Goal: Task Accomplishment & Management: Manage account settings

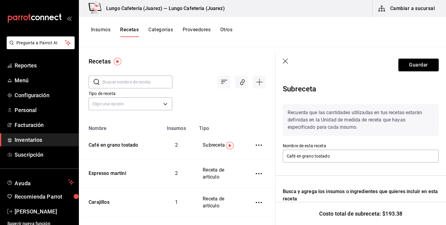
scroll to position [150, 0]
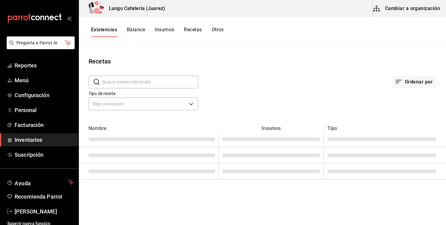
type input "Café en grano tostado"
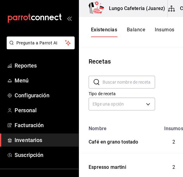
click at [72, 21] on div "mailbox folders" at bounding box center [39, 18] width 79 height 36
click at [70, 19] on icon "open_drawer_menu" at bounding box center [69, 18] width 5 height 5
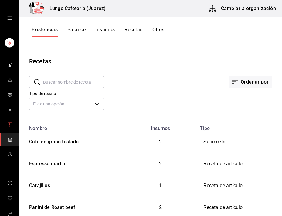
click at [12, 121] on link "mailbox folders" at bounding box center [9, 124] width 19 height 13
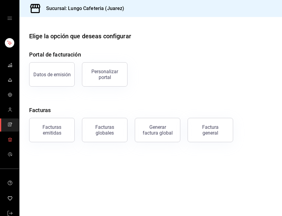
click at [10, 143] on span "mailbox folders" at bounding box center [10, 140] width 5 height 8
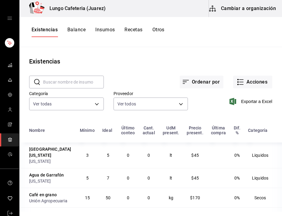
click at [164, 32] on button "Otros" at bounding box center [158, 32] width 12 height 10
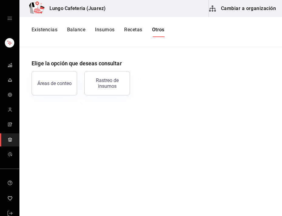
click at [52, 30] on button "Existencias" at bounding box center [45, 32] width 26 height 10
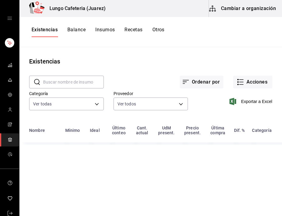
click at [250, 8] on button "Cambiar a organización" at bounding box center [243, 8] width 68 height 17
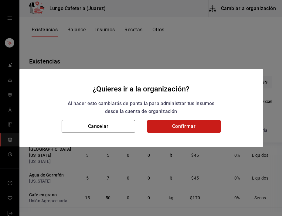
click at [174, 124] on button "Confirmar" at bounding box center [183, 126] width 73 height 13
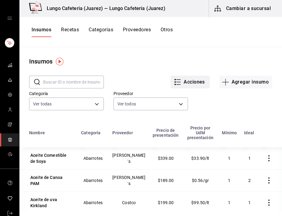
click at [183, 80] on button "Acciones" at bounding box center [189, 82] width 39 height 13
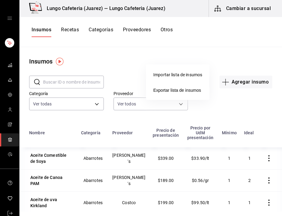
click at [172, 48] on div at bounding box center [141, 108] width 282 height 216
click at [108, 28] on button "Categorías" at bounding box center [101, 32] width 25 height 10
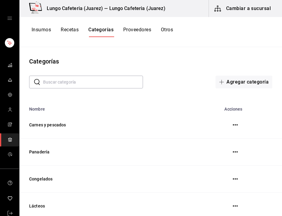
click at [37, 31] on button "Insumos" at bounding box center [41, 32] width 19 height 10
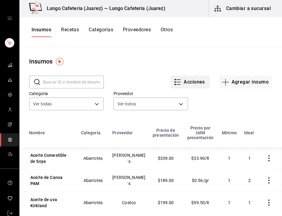
click at [180, 76] on button "Acciones" at bounding box center [189, 82] width 39 height 13
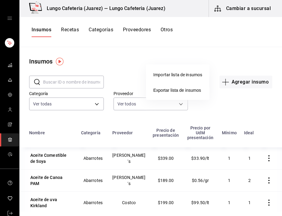
click at [184, 46] on div at bounding box center [141, 108] width 282 height 216
click at [256, 12] on button "Cambiar a sucursal" at bounding box center [243, 8] width 68 height 17
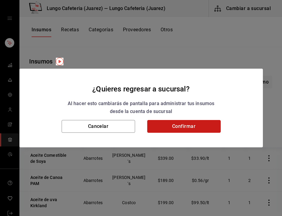
click at [164, 129] on button "Confirmar" at bounding box center [183, 126] width 73 height 13
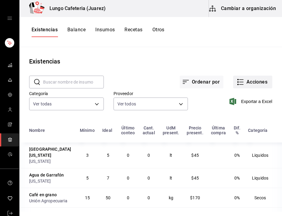
click at [240, 78] on icon "button" at bounding box center [240, 81] width 7 height 7
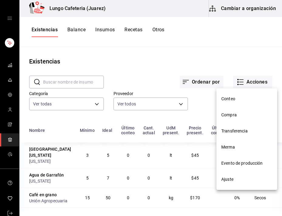
click at [240, 78] on div at bounding box center [141, 108] width 282 height 216
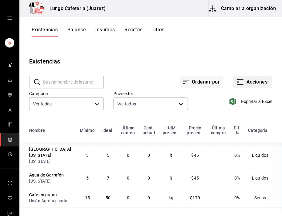
click at [241, 78] on icon "button" at bounding box center [240, 81] width 7 height 7
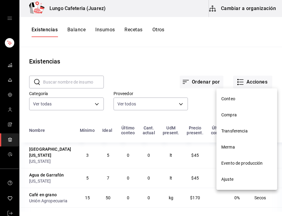
click at [232, 149] on span "Merma" at bounding box center [246, 147] width 51 height 6
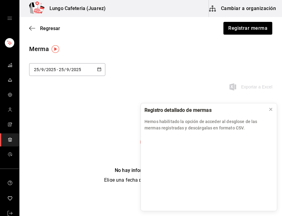
click at [216, 90] on div "2025-09-25 25 / 9 / 2025 - 2025-09-25 25 / 9 / 2025 Exportar a Excel" at bounding box center [150, 80] width 262 height 35
click at [109, 98] on div "Merma 2025-09-25 25 / 9 / 2025 - 2025-09-25 25 / 9 / 2025 Exportar a Excel No h…" at bounding box center [150, 113] width 262 height 139
click at [272, 109] on icon at bounding box center [270, 109] width 5 height 5
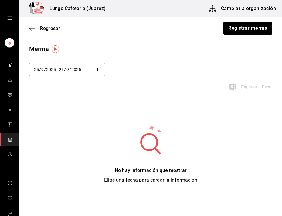
click at [53, 48] on img "button" at bounding box center [56, 49] width 8 height 8
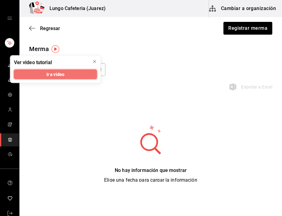
click at [94, 78] on button "Ir a video" at bounding box center [55, 74] width 83 height 10
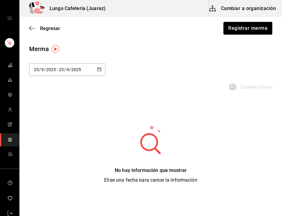
click at [119, 105] on div "Merma 2025-09-25 25 / 9 / 2025 - 2025-09-25 25 / 9 / 2025 Exportar a Excel No h…" at bounding box center [150, 113] width 262 height 139
